Goal: Find contact information: Find contact information

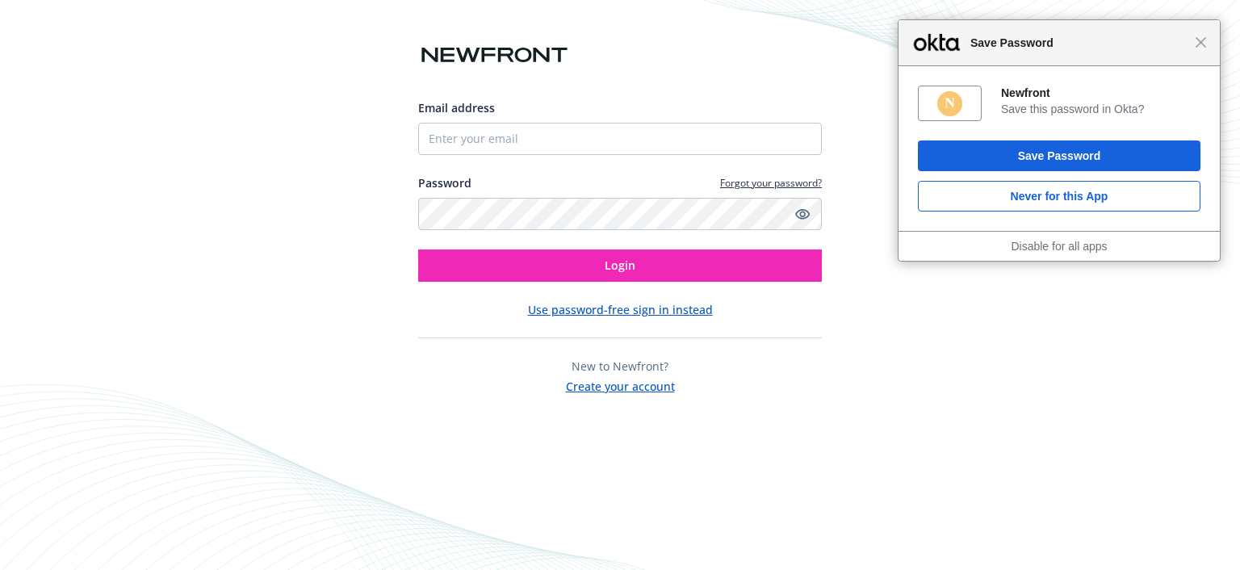
click at [1206, 43] on div "Close Save Password" at bounding box center [1058, 43] width 321 height 46
click at [1201, 41] on span "Close" at bounding box center [1200, 42] width 12 height 12
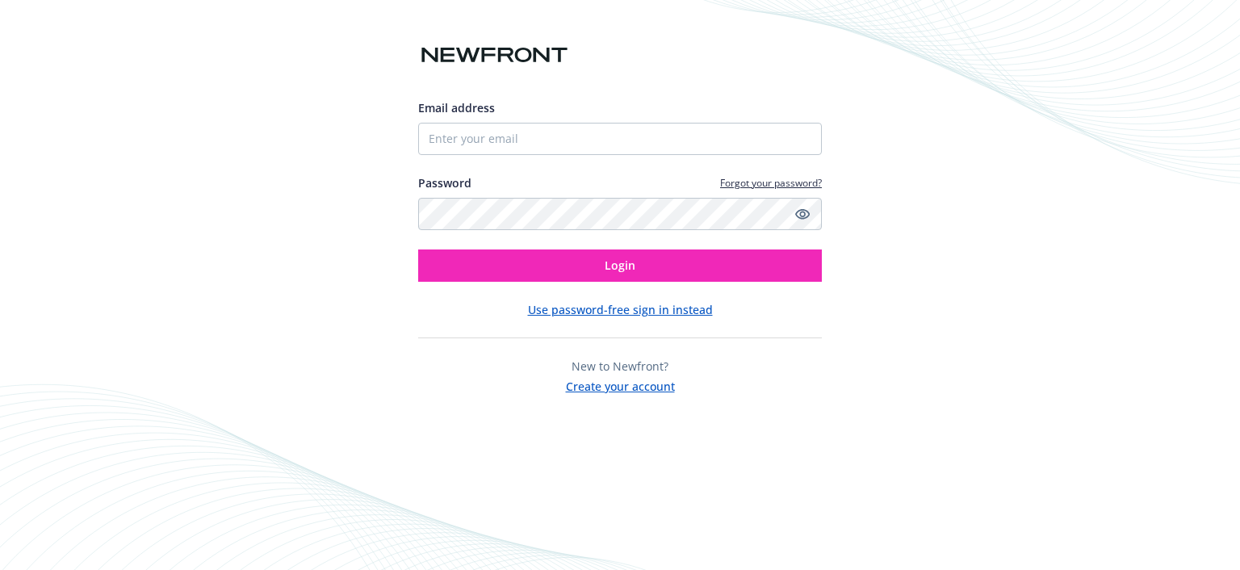
click at [689, 316] on button "Use password-free sign in instead" at bounding box center [620, 309] width 185 height 17
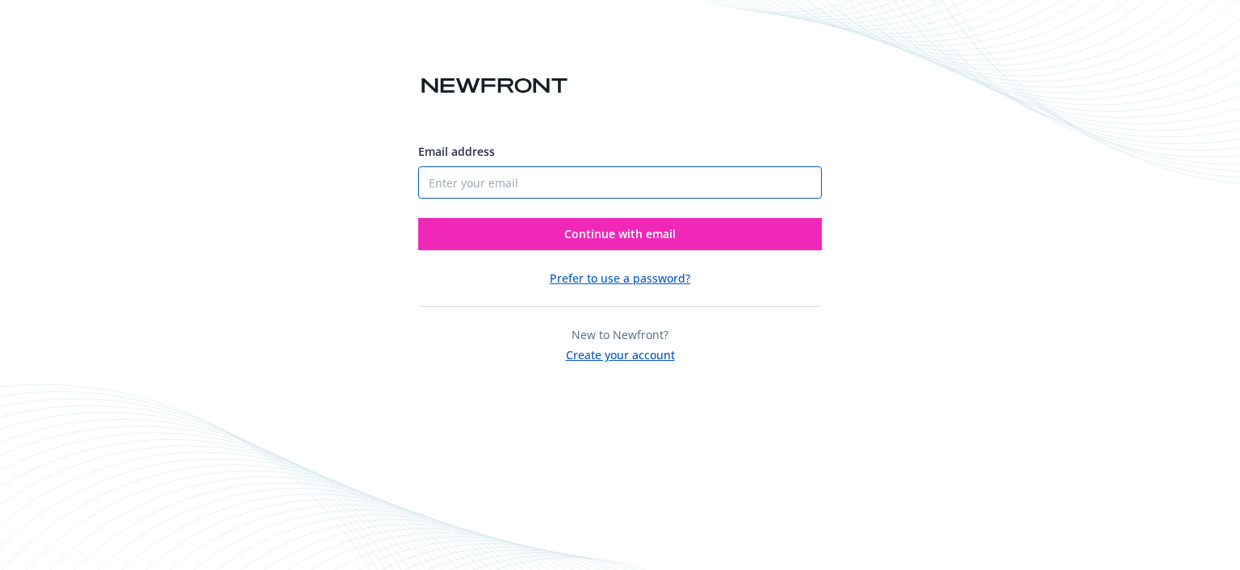
click at [589, 173] on input "Email address" at bounding box center [620, 182] width 404 height 32
type input "[DOMAIN_NAME][EMAIL_ADDRESS][DOMAIN_NAME]"
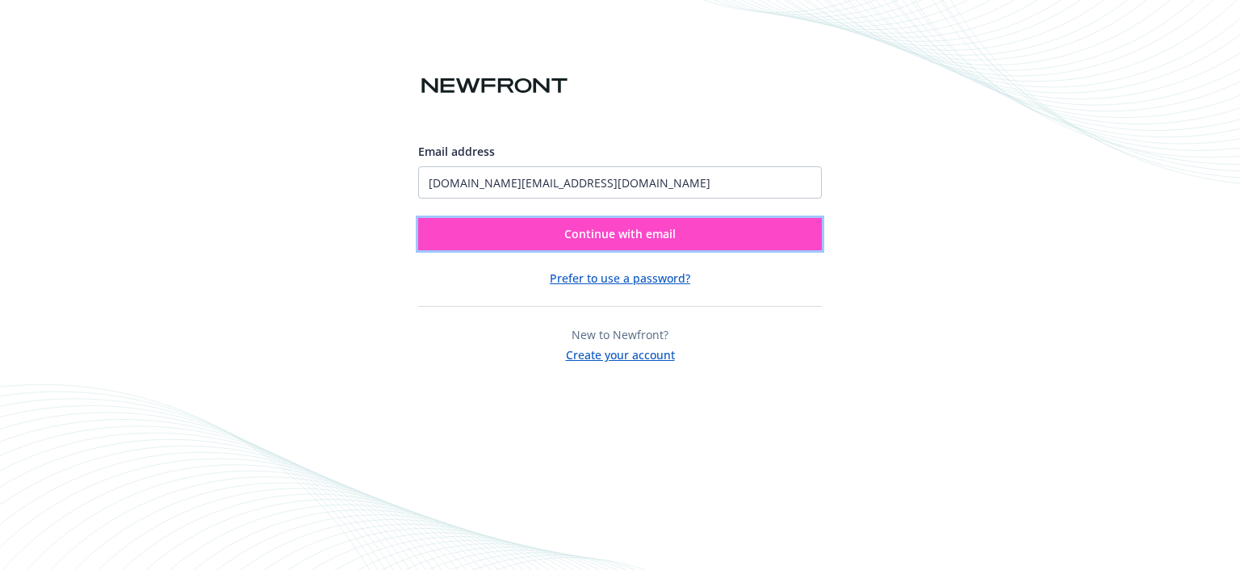
click at [621, 239] on span "Continue with email" at bounding box center [619, 233] width 111 height 15
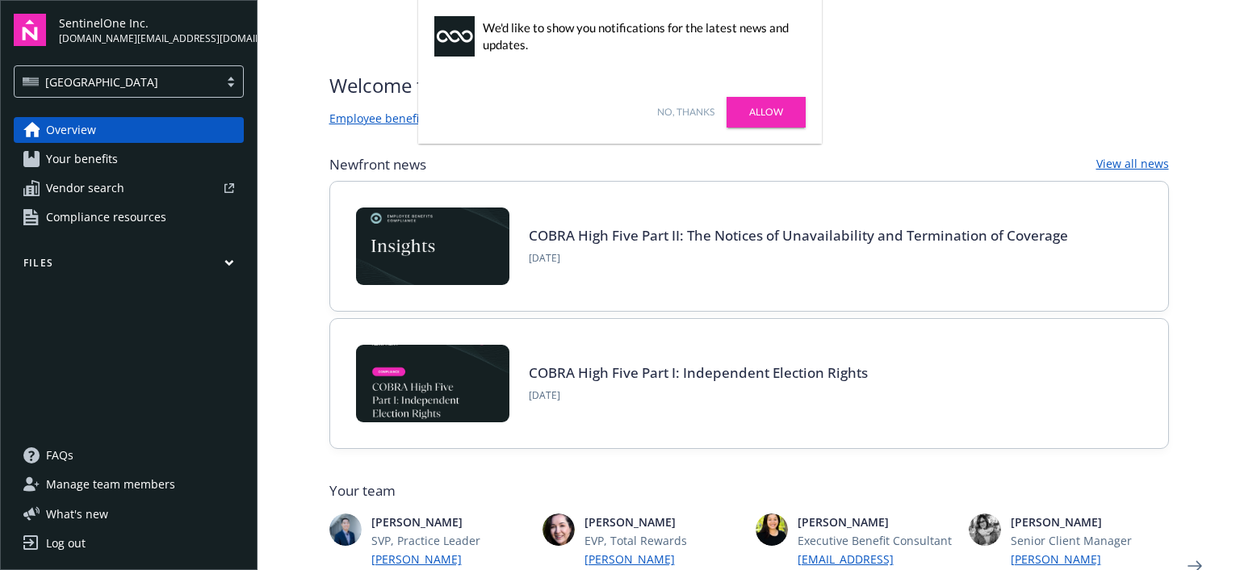
click at [694, 115] on link "No, thanks" at bounding box center [685, 112] width 57 height 15
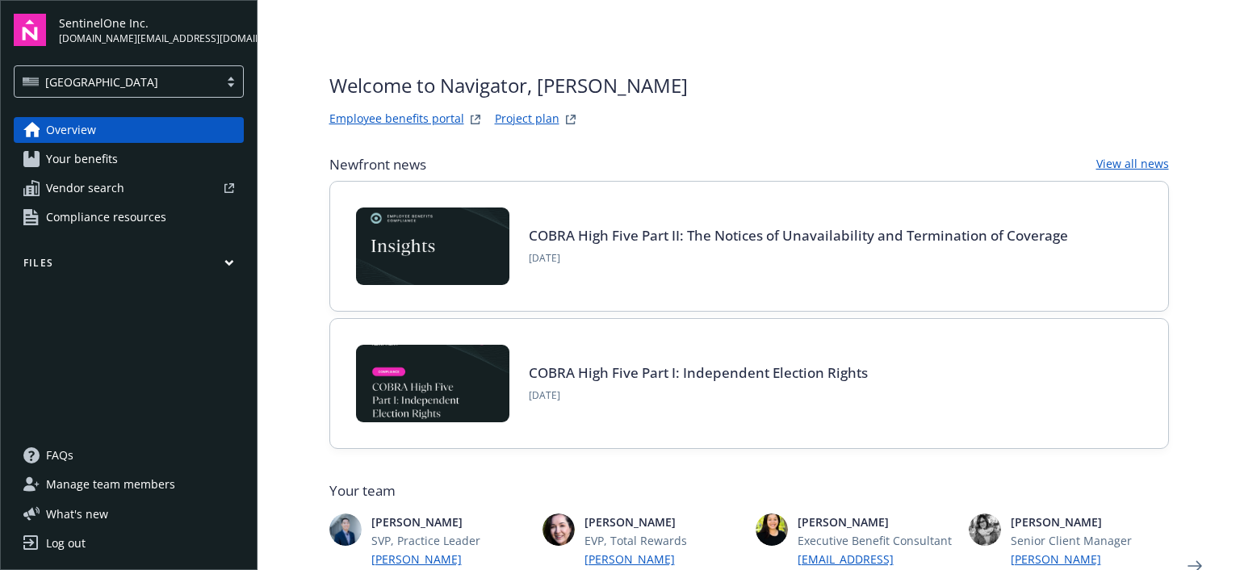
scroll to position [498, 0]
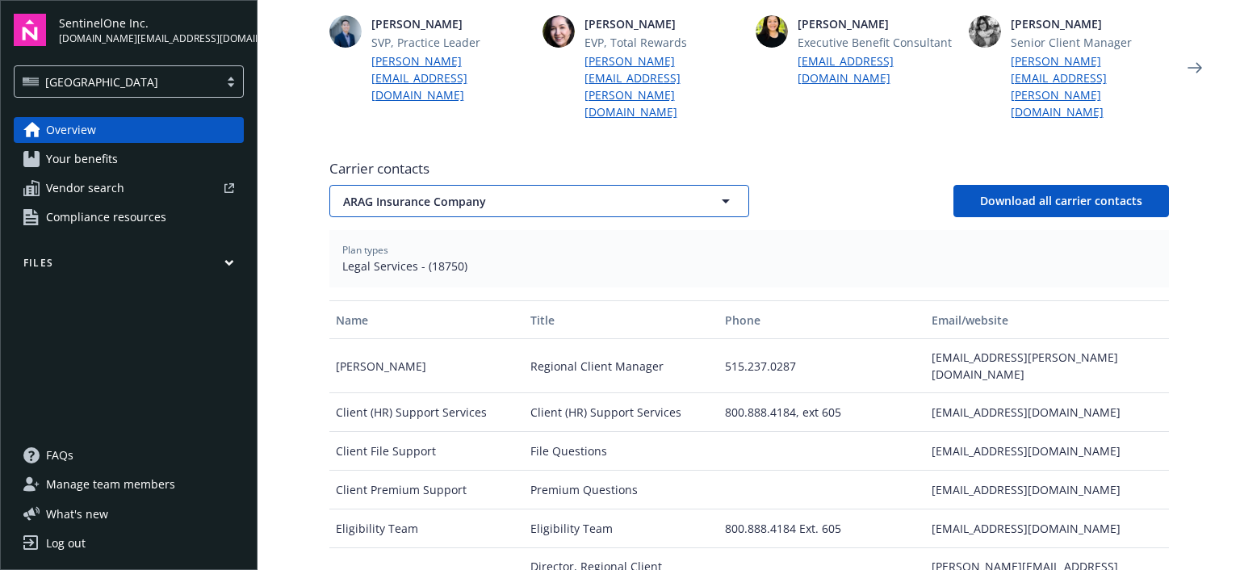
click at [629, 185] on button "ARAG Insurance Company" at bounding box center [539, 201] width 420 height 32
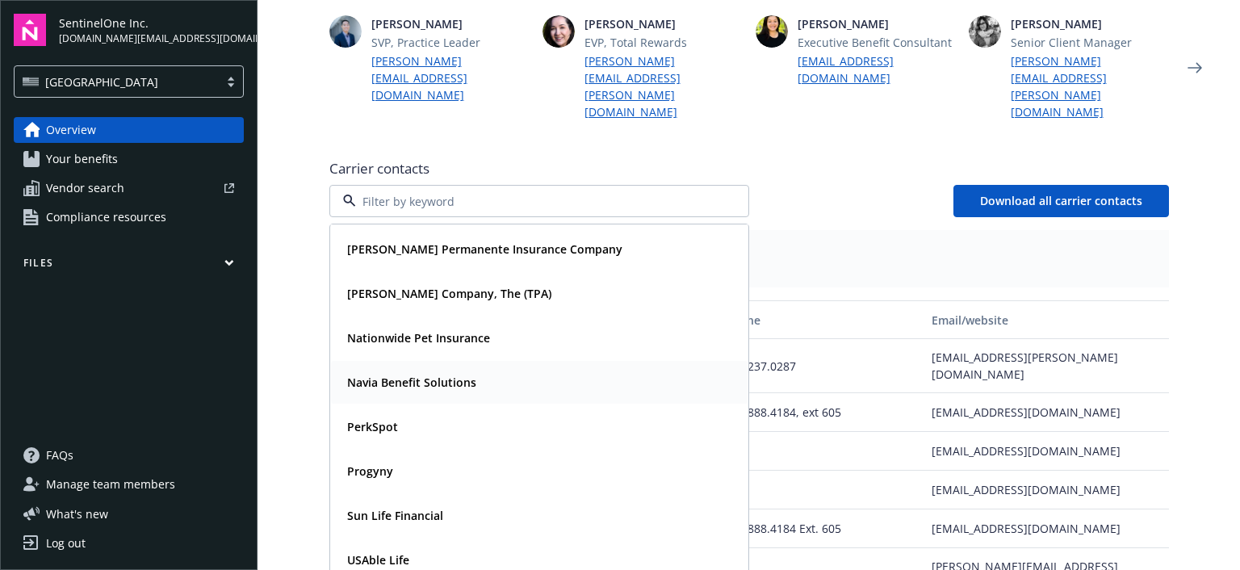
scroll to position [395, 0]
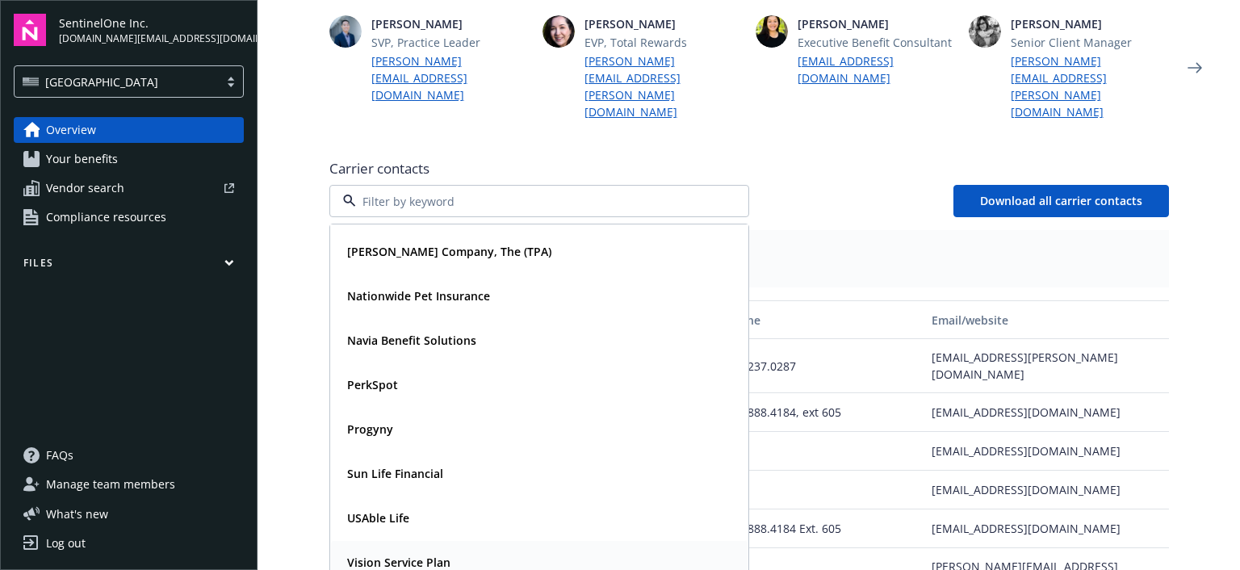
click at [500, 550] on div "Vision Service Plan" at bounding box center [539, 561] width 397 height 23
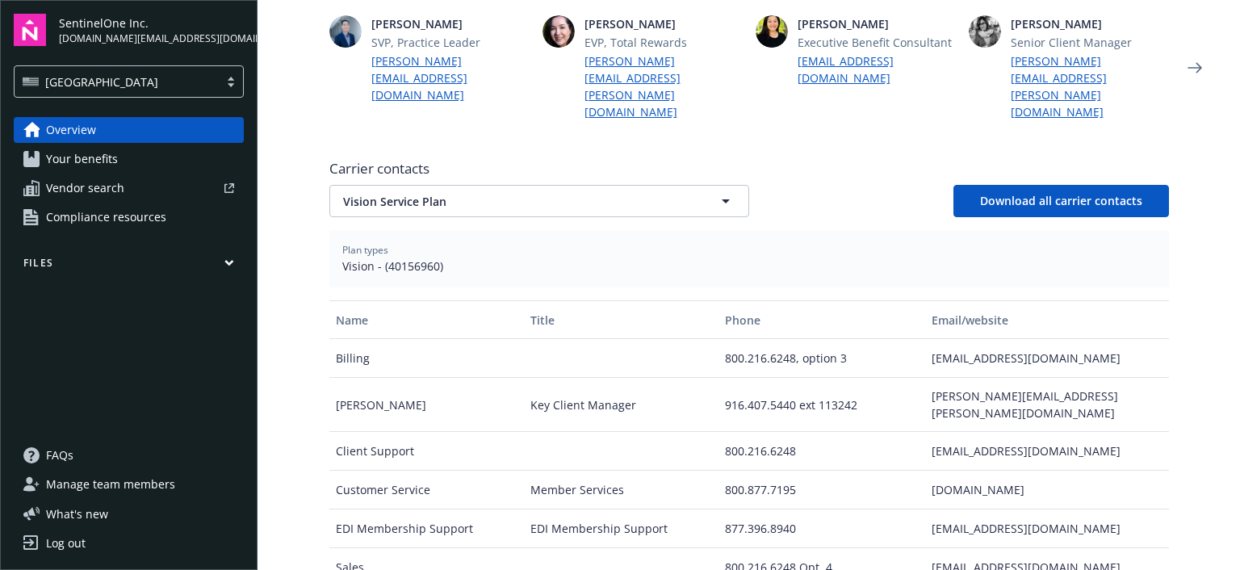
drag, startPoint x: 933, startPoint y: 359, endPoint x: 944, endPoint y: 367, distance: 13.2
click at [932, 378] on div "bryan.grimm@vsp.com" at bounding box center [1046, 405] width 243 height 54
click at [925, 509] on div "eei@vsp.com" at bounding box center [1046, 528] width 243 height 39
drag, startPoint x: 926, startPoint y: 358, endPoint x: 1046, endPoint y: 362, distance: 120.3
click at [1046, 378] on div "bryan.grimm@vsp.com" at bounding box center [1046, 405] width 243 height 54
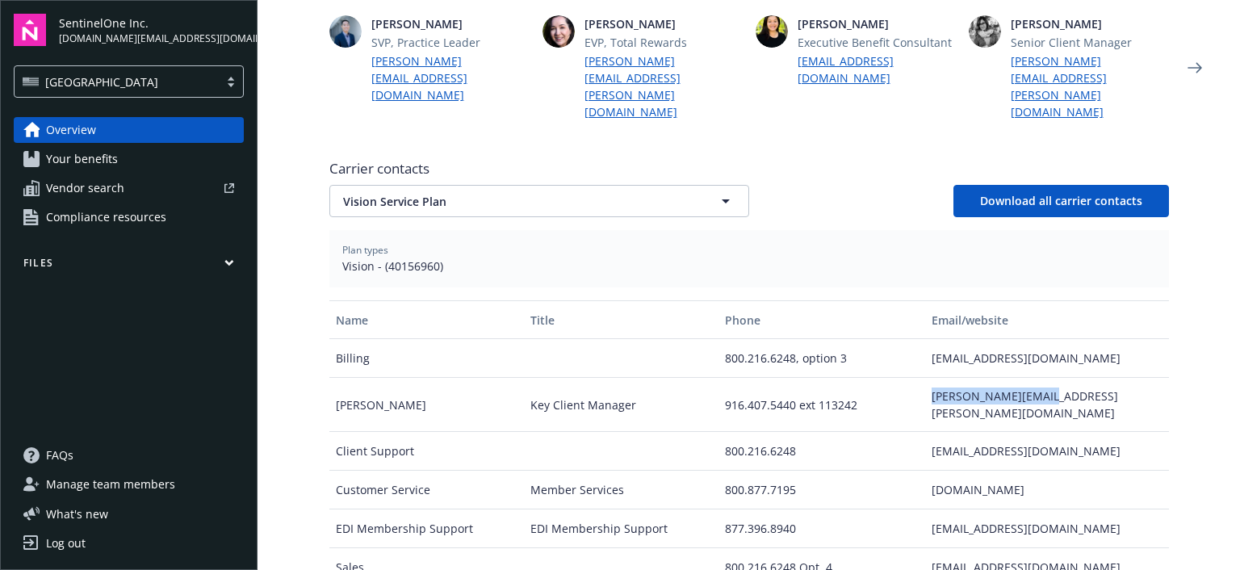
copy div "bryan.grimm@vsp.com"
